Goal: Download file/media

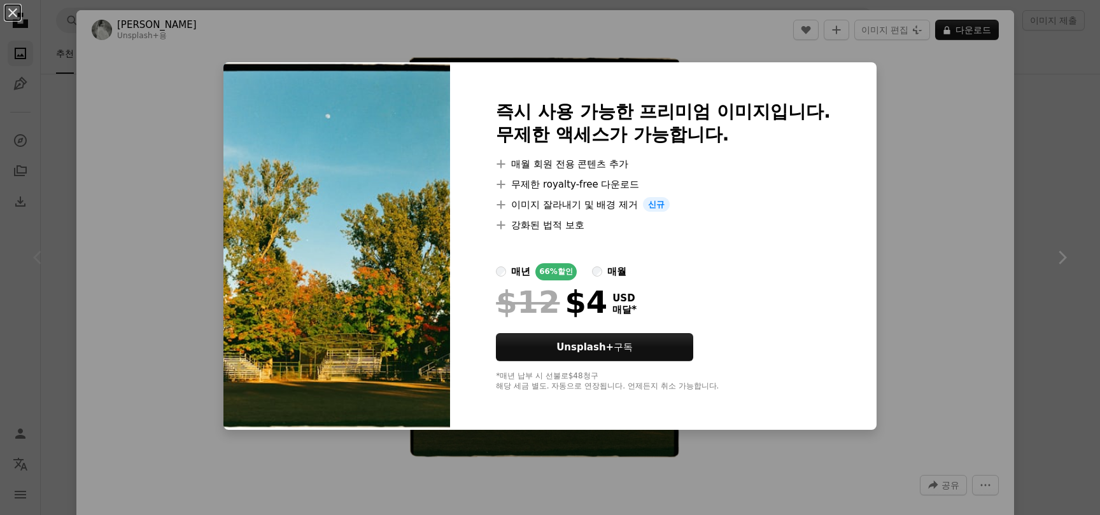
scroll to position [5426, 0]
drag, startPoint x: 1022, startPoint y: 169, endPoint x: 988, endPoint y: 163, distance: 34.8
click at [1021, 169] on div "An X shape 즉시 사용 가능한 프리미엄 이미지입니다. 무제한 액세스가 가능합니다. A plus sign 매월 회원 전용 콘텐츠 추가 A…" at bounding box center [550, 257] width 1100 height 515
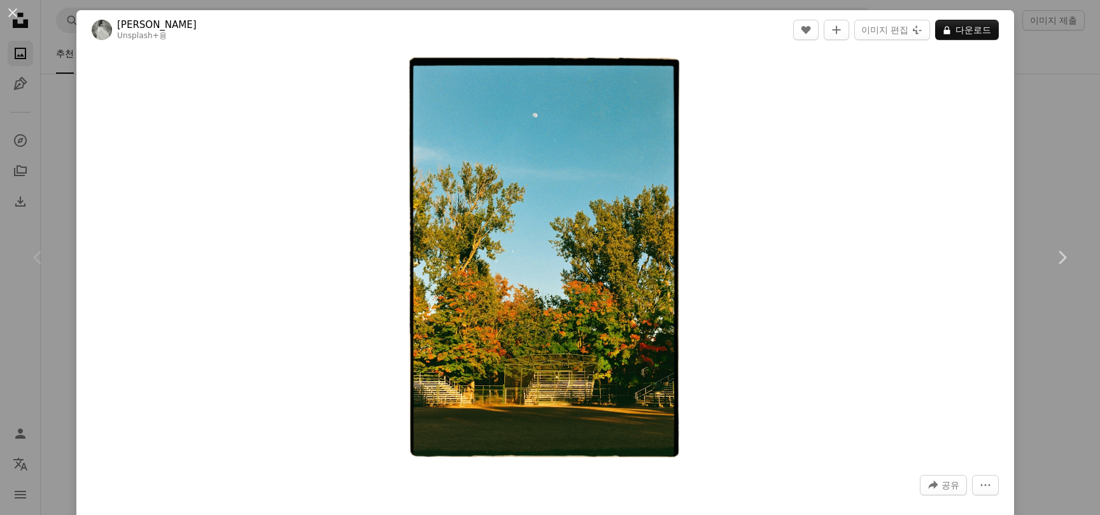
drag, startPoint x: 175, startPoint y: 52, endPoint x: 92, endPoint y: 44, distance: 83.8
click at [172, 53] on div "Zoom in" at bounding box center [544, 258] width 937 height 417
click at [13, 17] on button "An X shape" at bounding box center [12, 12] width 15 height 15
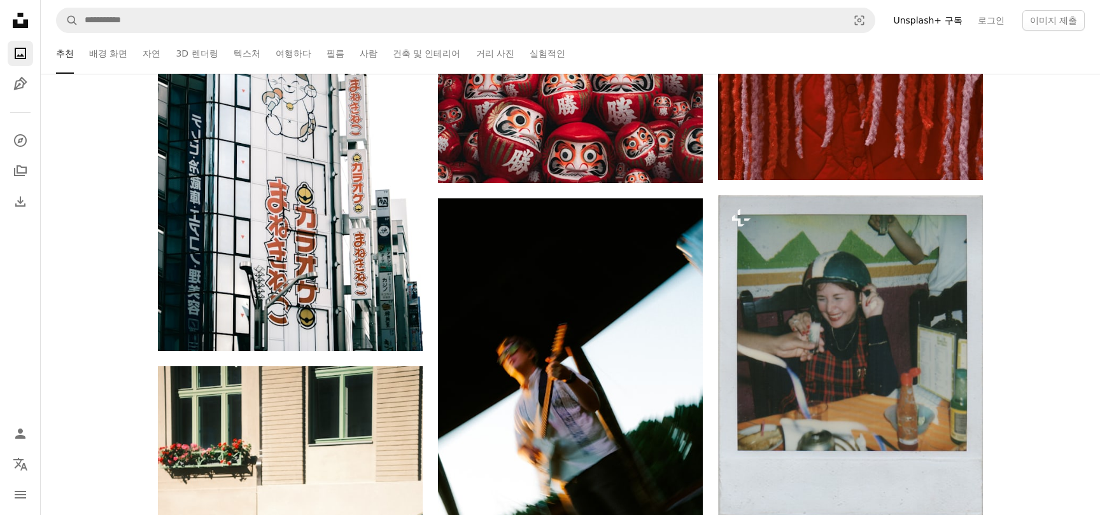
scroll to position [11793, 0]
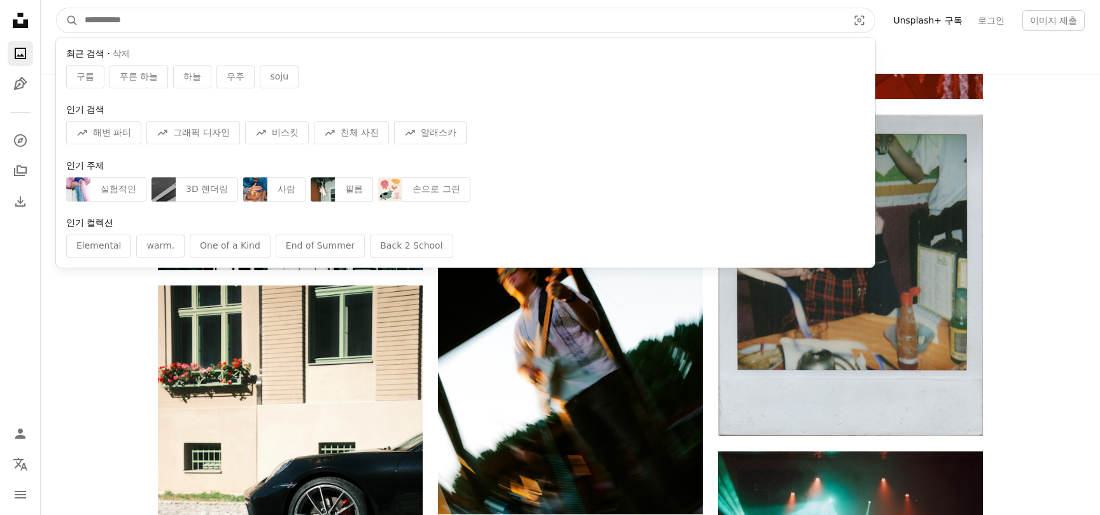
click at [170, 15] on input "사이트 전체에서 이미지 찾기" at bounding box center [461, 20] width 766 height 24
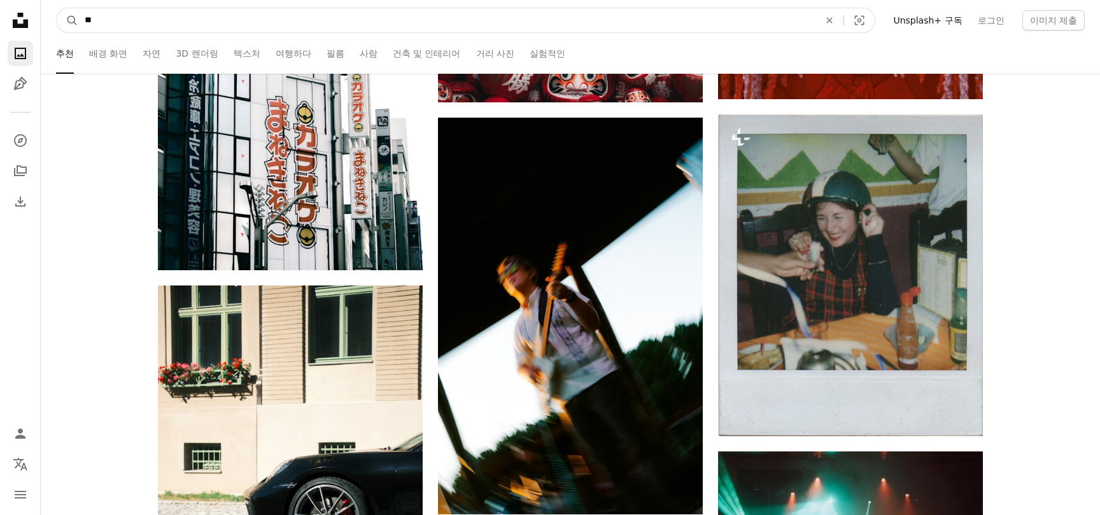
type input "*"
click button "A magnifying glass" at bounding box center [68, 20] width 22 height 24
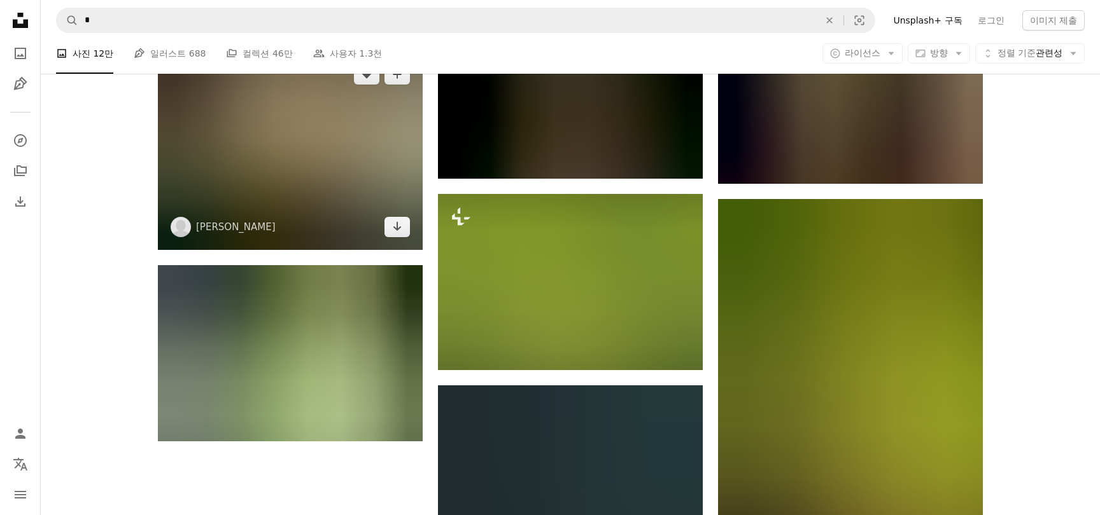
scroll to position [1540, 0]
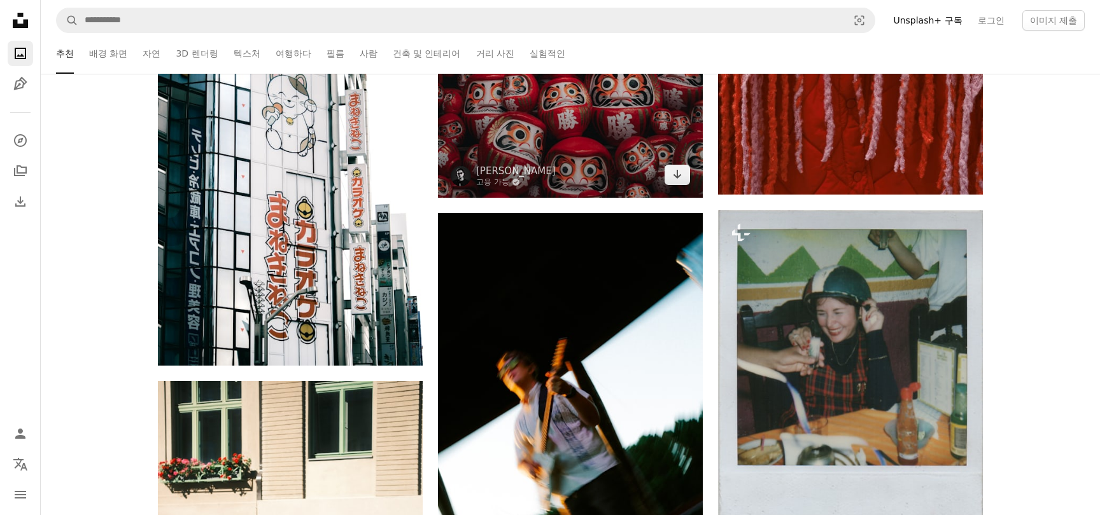
scroll to position [11637, 0]
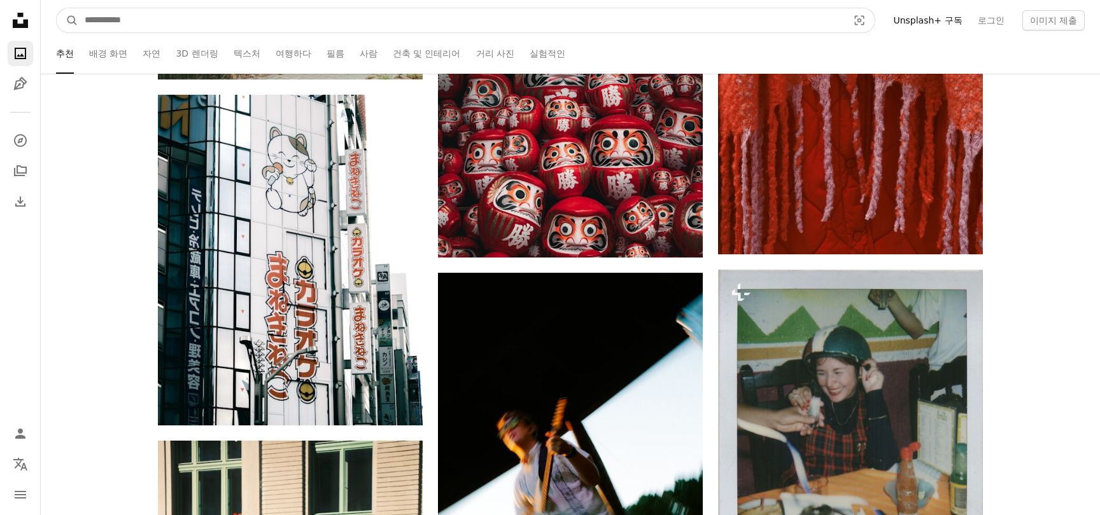
drag, startPoint x: 255, startPoint y: 34, endPoint x: 235, endPoint y: 18, distance: 25.8
click at [253, 32] on nav "A magnifying glass Visual search Unsplash+ 구독 로그인 이미지 제출" at bounding box center [570, 20] width 1059 height 41
type input "**"
click button "A magnifying glass" at bounding box center [68, 20] width 22 height 24
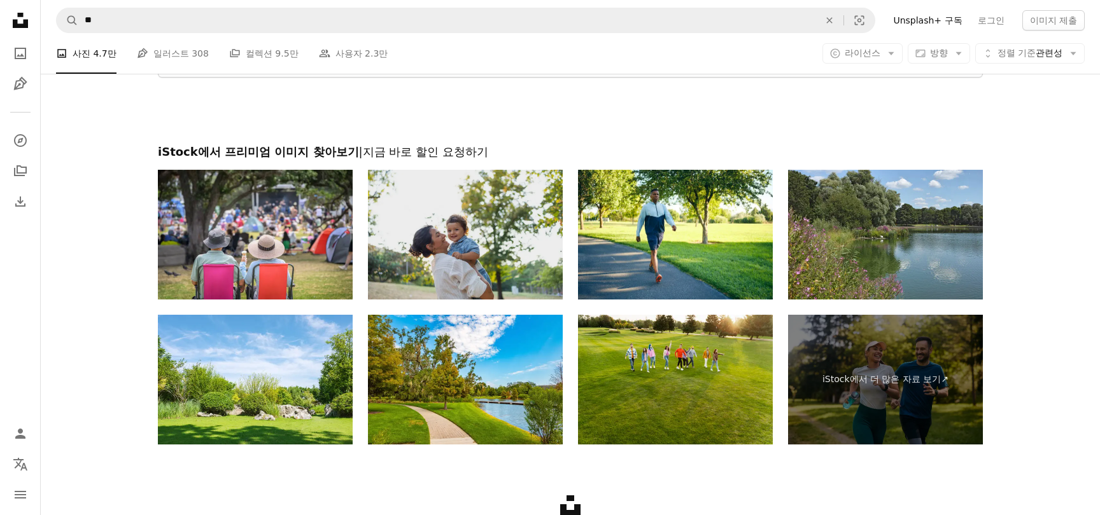
scroll to position [2264, 0]
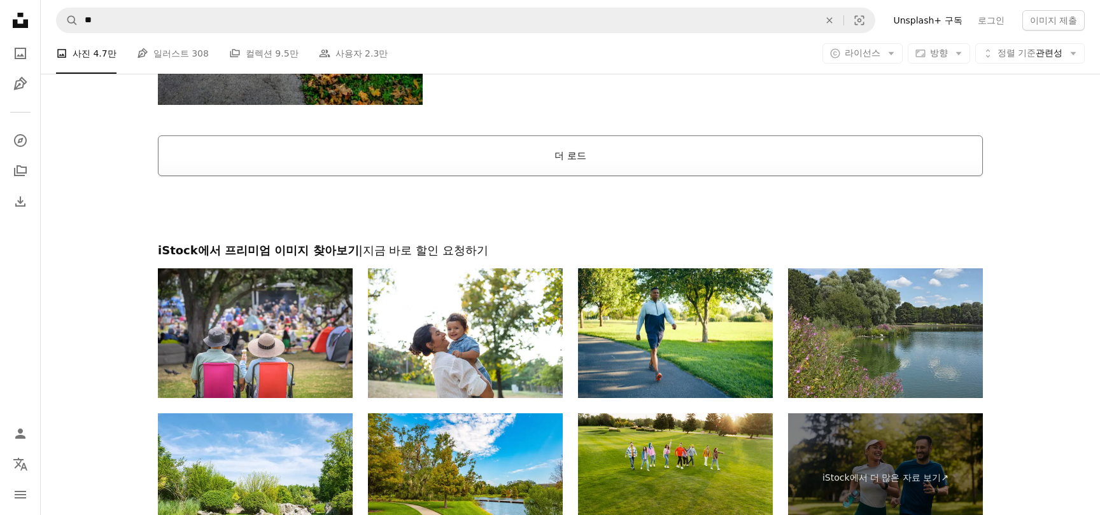
click at [533, 165] on button "더 로드" at bounding box center [570, 156] width 825 height 41
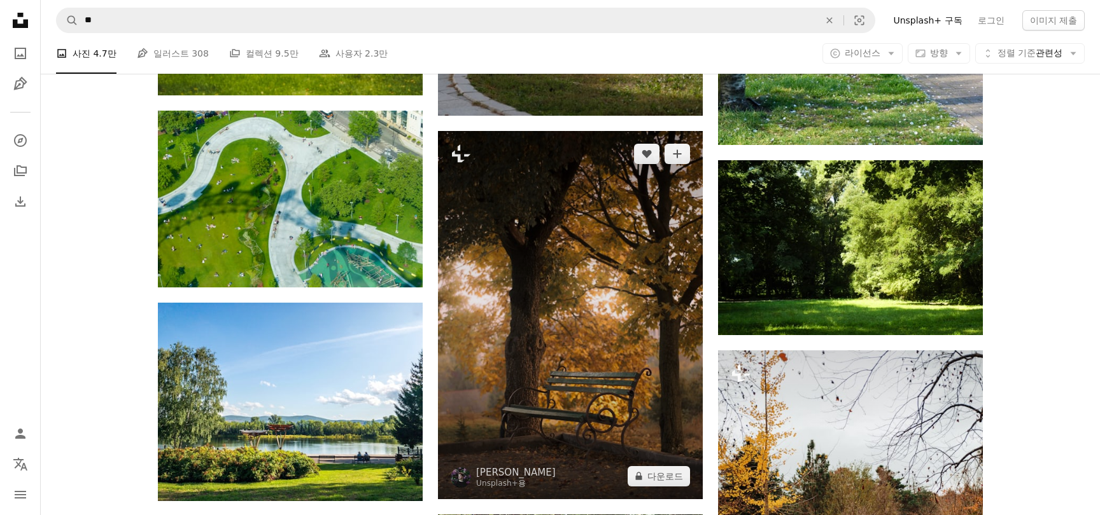
scroll to position [3770, 0]
